Goal: Book appointment/travel/reservation

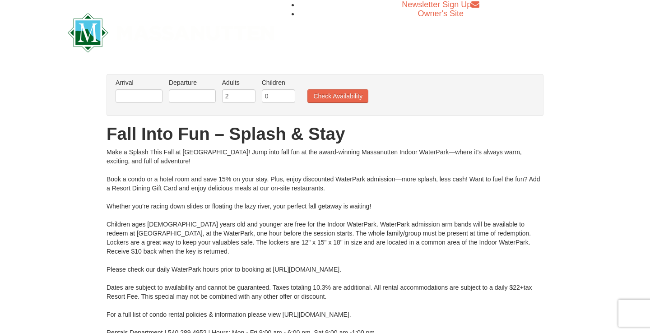
click at [145, 105] on li "Arrival Please format dates MM/DD/YYYY Please format dates MM/DD/YYYY" at bounding box center [138, 92] width 51 height 29
click at [141, 95] on input "text" at bounding box center [139, 96] width 47 height 14
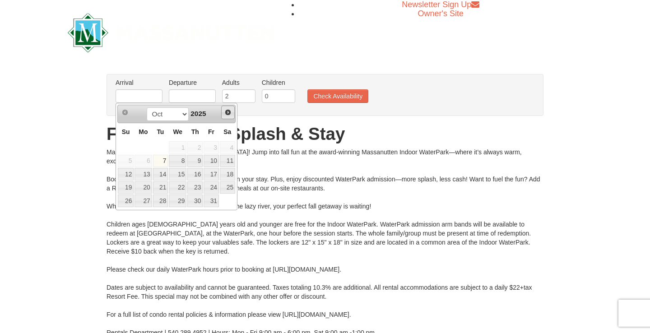
click at [227, 112] on span "Next" at bounding box center [227, 112] width 7 height 7
click at [216, 174] on link "14" at bounding box center [211, 174] width 15 height 13
type input "[DATE]"
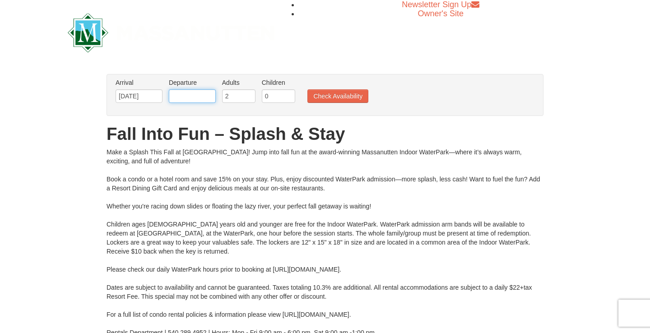
click at [192, 89] on input "text" at bounding box center [192, 96] width 47 height 14
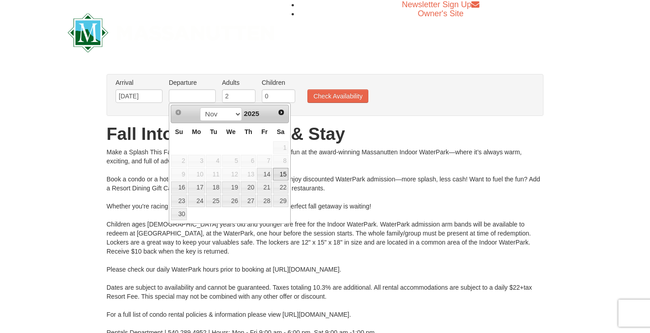
click at [284, 174] on link "15" at bounding box center [280, 174] width 15 height 13
type input "[DATE]"
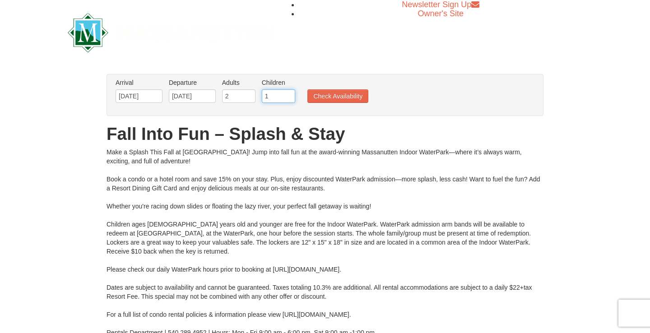
type input "1"
click at [288, 93] on input "1" at bounding box center [278, 96] width 33 height 14
type input "1"
click at [249, 98] on input "1" at bounding box center [238, 96] width 33 height 14
click at [322, 96] on button "Check Availability" at bounding box center [338, 96] width 61 height 14
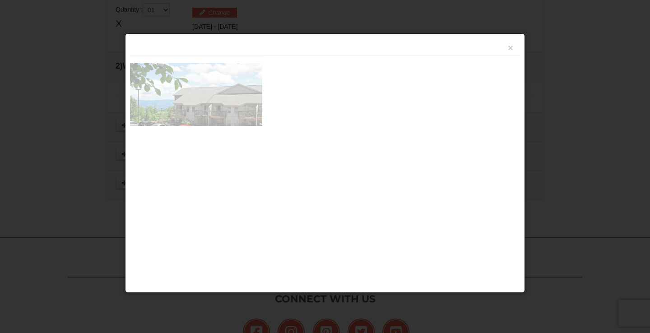
scroll to position [384, 0]
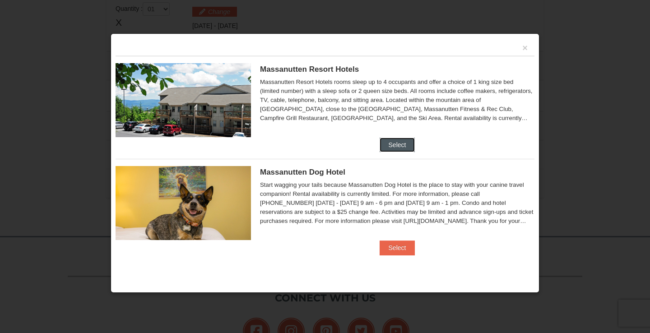
click at [392, 145] on button "Select" at bounding box center [398, 145] width 36 height 14
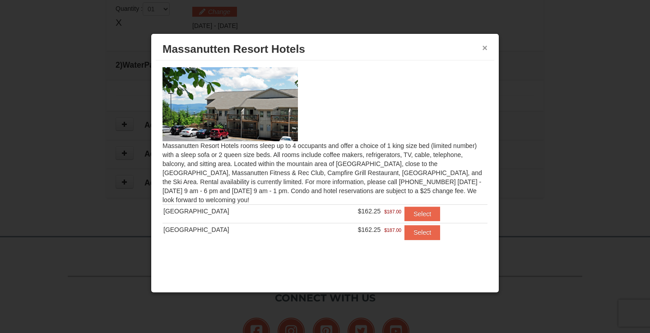
click at [482, 47] on button "×" at bounding box center [484, 47] width 5 height 9
